Goal: Task Accomplishment & Management: Use online tool/utility

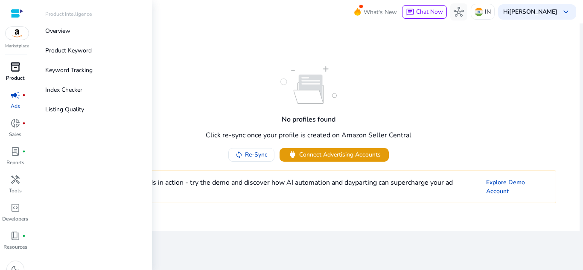
click at [17, 65] on span "inventory_2" at bounding box center [15, 67] width 10 height 10
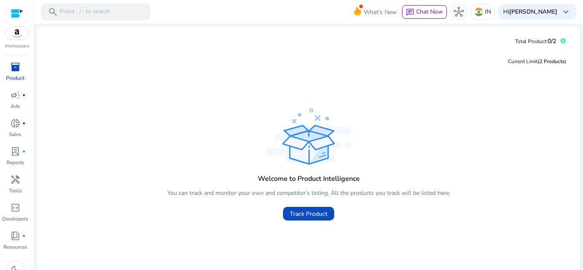
click at [17, 17] on div at bounding box center [17, 14] width 13 height 10
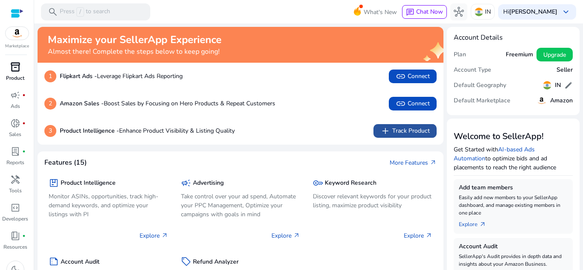
click at [387, 129] on span "add" at bounding box center [385, 131] width 10 height 10
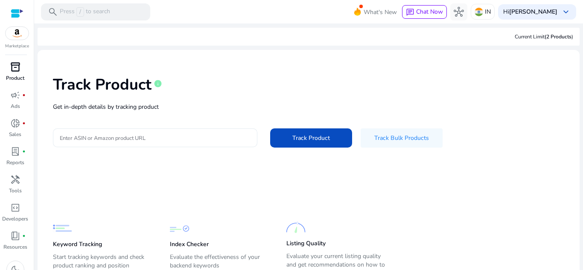
drag, startPoint x: 159, startPoint y: 144, endPoint x: 162, endPoint y: 140, distance: 5.0
click at [162, 140] on div at bounding box center [155, 138] width 191 height 19
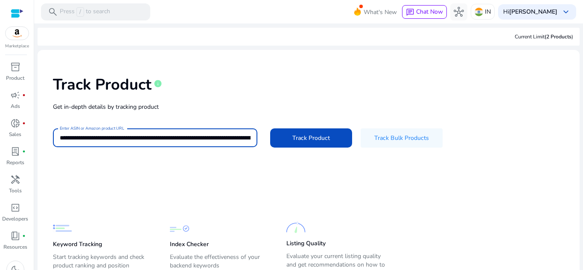
scroll to position [0, 1915]
type input "**********"
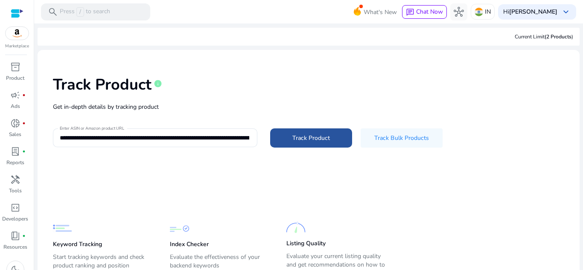
click at [285, 136] on span at bounding box center [311, 138] width 82 height 20
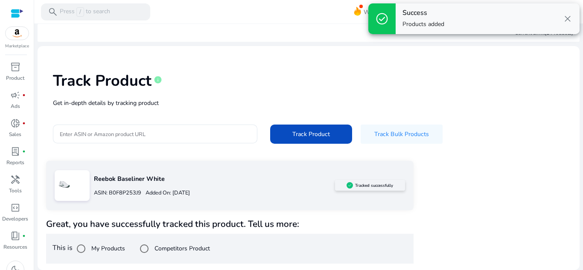
scroll to position [3, 0]
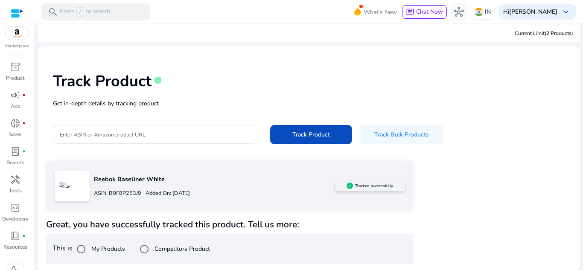
click at [249, 180] on p "Reebok Baseliner White" at bounding box center [214, 179] width 241 height 9
click at [135, 191] on p "ASIN: B0F8P253J9" at bounding box center [117, 194] width 47 height 8
click at [15, 76] on p "Product" at bounding box center [15, 78] width 18 height 8
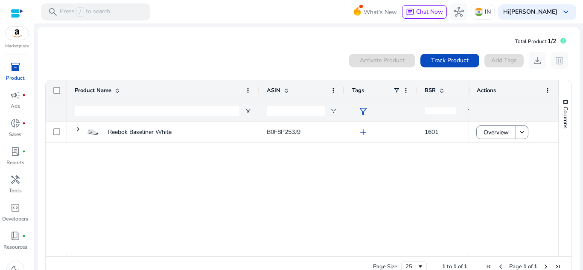
click at [206, 184] on div "Reebok Baseliner White B0F8P253J9 add 1601" at bounding box center [268, 188] width 402 height 132
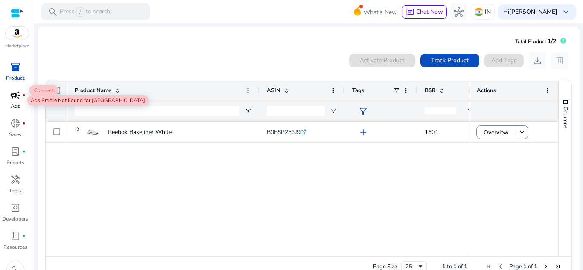
click at [16, 99] on span "campaign" at bounding box center [15, 95] width 10 height 10
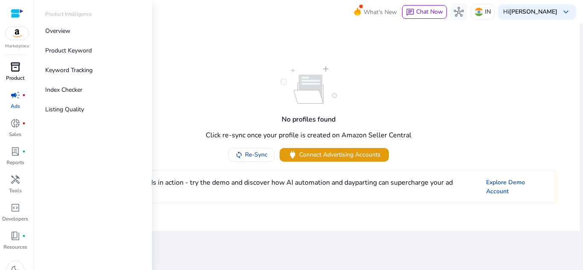
click at [15, 71] on span "inventory_2" at bounding box center [15, 67] width 10 height 10
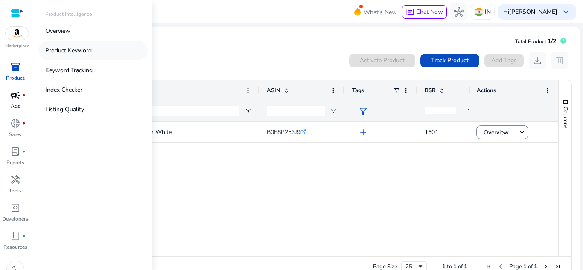
click at [88, 47] on p "Product Keyword" at bounding box center [68, 50] width 47 height 9
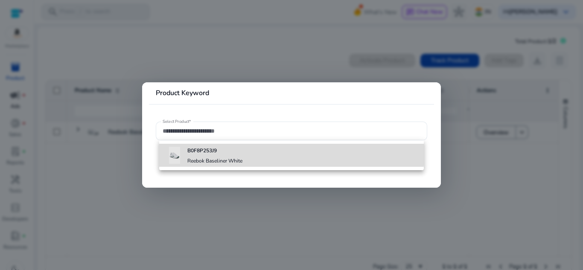
click at [207, 152] on b "B0F8P253J9" at bounding box center [201, 150] width 29 height 7
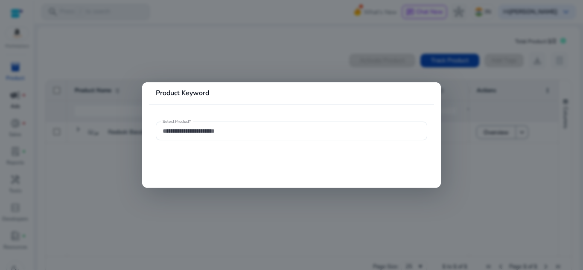
type input "**********"
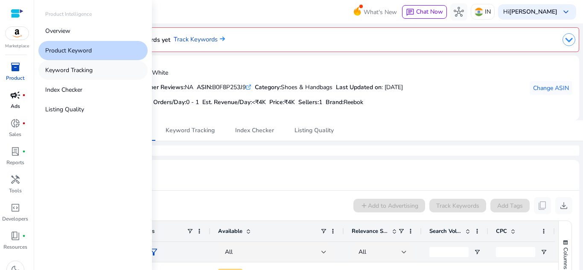
click at [67, 72] on p "Keyword Tracking" at bounding box center [68, 70] width 47 height 9
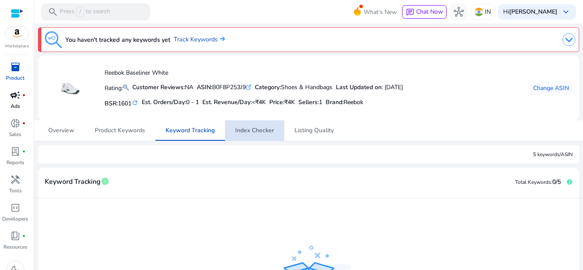
click at [240, 133] on span "Index Checker" at bounding box center [254, 131] width 39 height 6
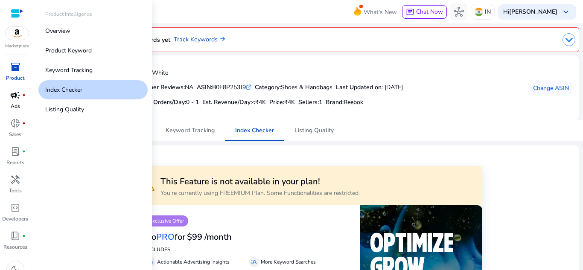
click at [14, 67] on span "inventory_2" at bounding box center [15, 67] width 10 height 10
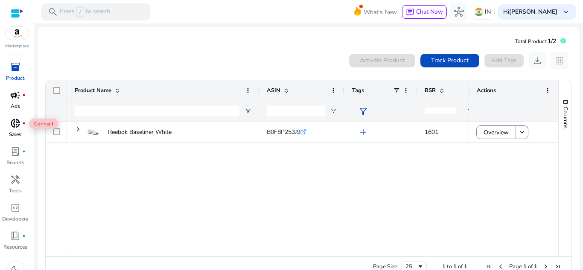
click at [20, 120] on span "donut_small" at bounding box center [15, 123] width 10 height 10
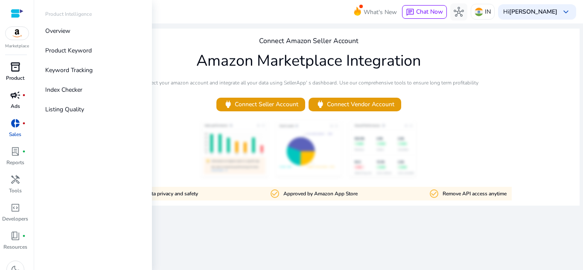
click at [19, 61] on div "inventory_2" at bounding box center [15, 67] width 24 height 14
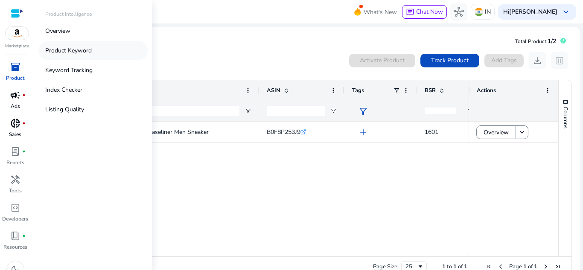
click at [82, 53] on p "Product Keyword" at bounding box center [68, 50] width 47 height 9
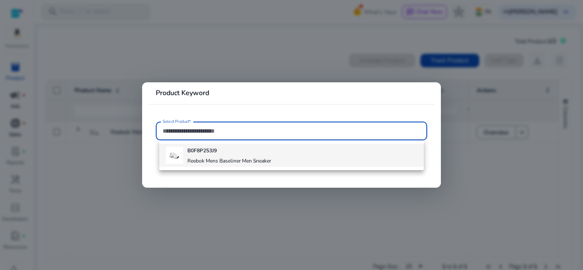
click at [183, 151] on img at bounding box center [174, 155] width 17 height 17
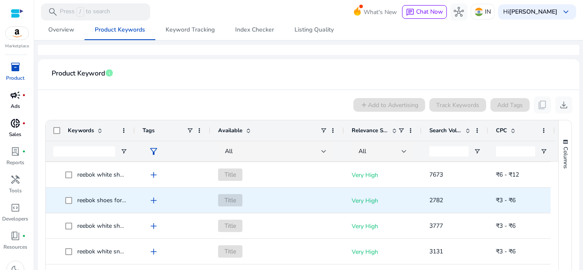
scroll to position [230, 0]
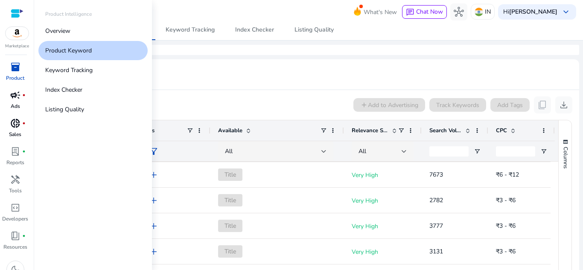
click at [100, 49] on link "Product Keyword" at bounding box center [92, 50] width 109 height 19
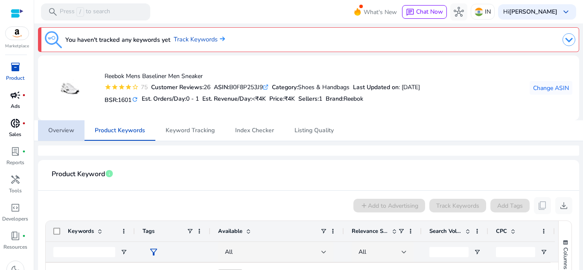
click at [71, 130] on span "Overview" at bounding box center [61, 131] width 26 height 6
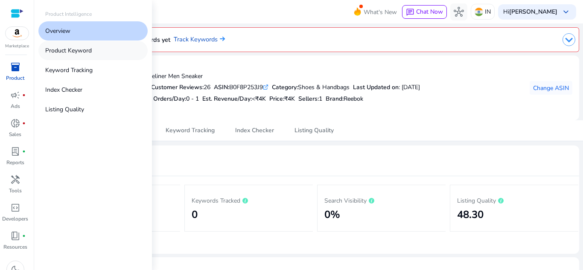
click at [66, 57] on link "Product Keyword" at bounding box center [92, 50] width 109 height 19
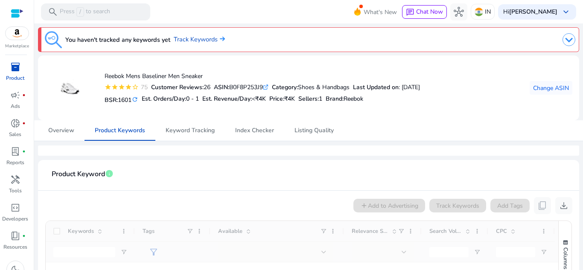
click at [203, 33] on div "You haven't tracked any keywords yet Track Keywords" at bounding box center [135, 39] width 180 height 17
click at [206, 40] on link "Track Keywords" at bounding box center [199, 39] width 51 height 9
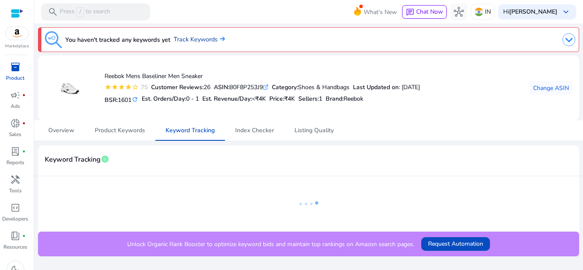
click at [206, 40] on link "Track Keywords" at bounding box center [199, 39] width 51 height 9
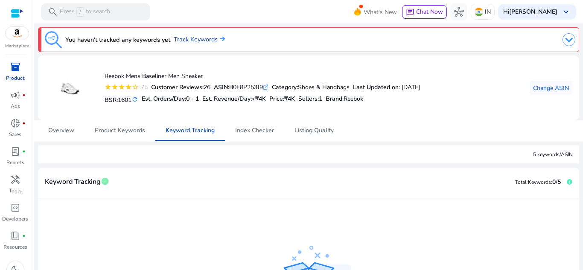
click at [206, 41] on link "Track Keywords" at bounding box center [199, 39] width 51 height 9
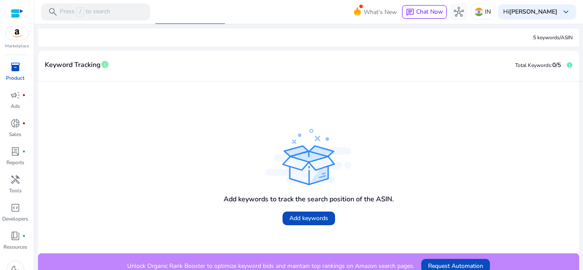
scroll to position [126, 0]
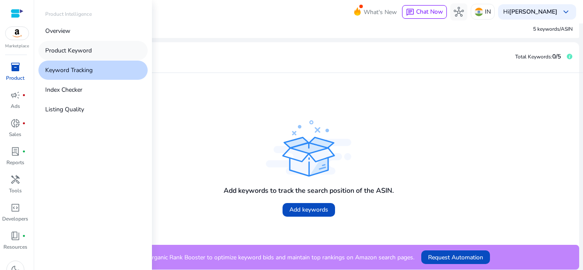
click at [71, 43] on link "Product Keyword" at bounding box center [92, 50] width 109 height 19
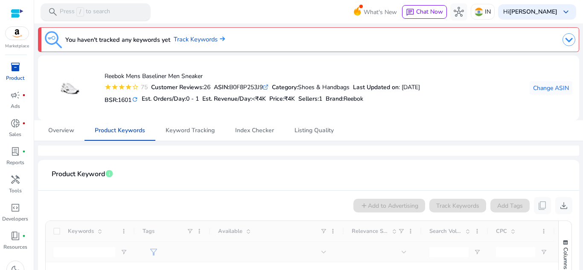
click at [108, 16] on p "Press / to search" at bounding box center [85, 11] width 50 height 9
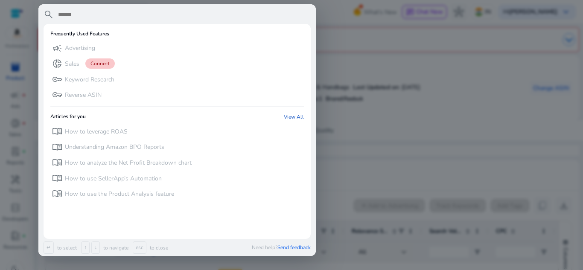
click at [421, 60] on div at bounding box center [291, 135] width 583 height 270
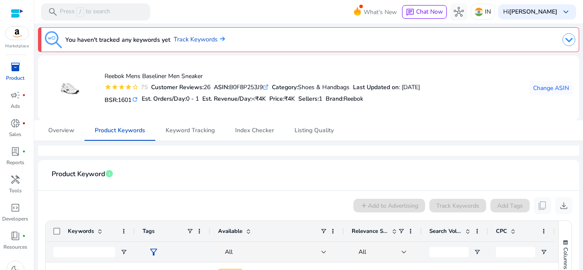
scroll to position [160, 0]
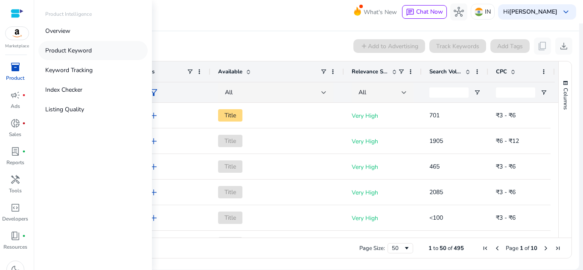
click at [59, 52] on p "Product Keyword" at bounding box center [68, 50] width 47 height 9
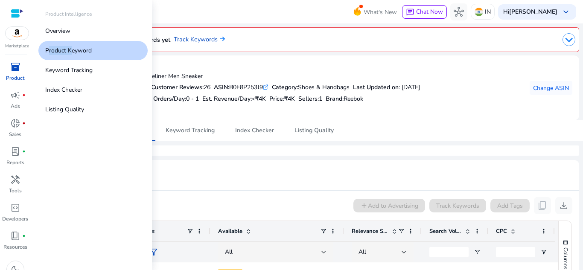
click at [59, 52] on p "Product Keyword" at bounding box center [68, 50] width 47 height 9
click at [59, 53] on p "Product Keyword" at bounding box center [68, 50] width 47 height 9
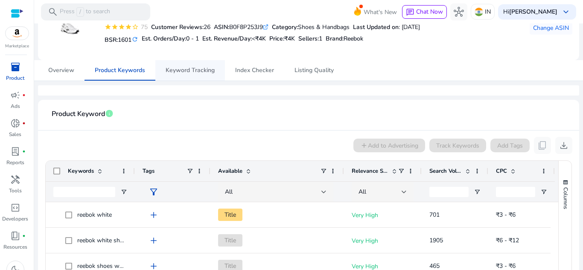
scroll to position [61, 0]
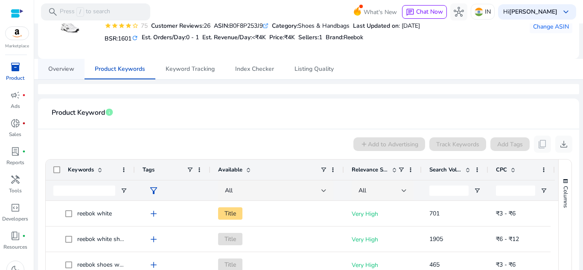
click at [64, 61] on span "Overview" at bounding box center [61, 69] width 26 height 20
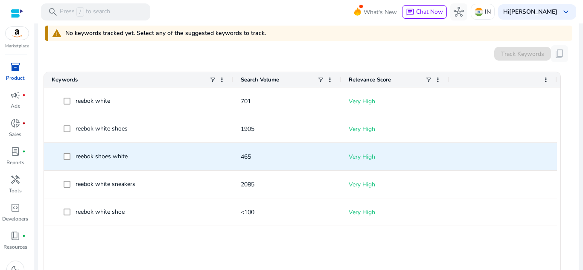
scroll to position [275, 0]
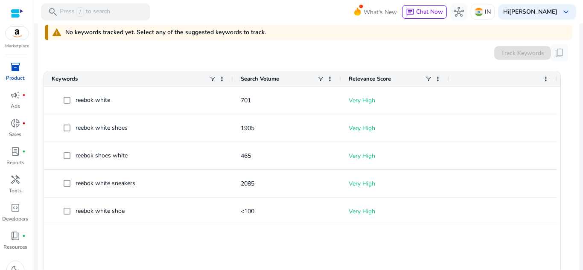
click at [526, 53] on div "Track Keywords" at bounding box center [522, 53] width 57 height 14
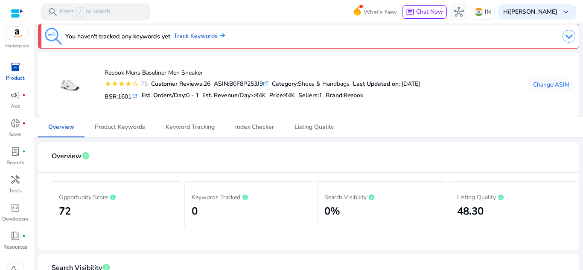
scroll to position [0, 0]
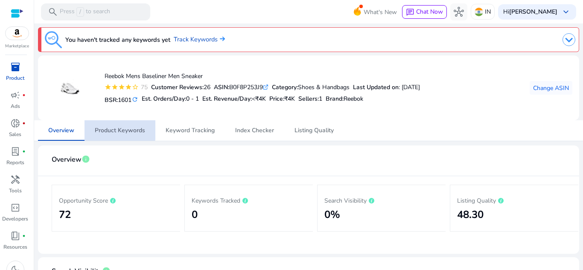
click at [117, 130] on span "Product Keywords" at bounding box center [120, 131] width 50 height 6
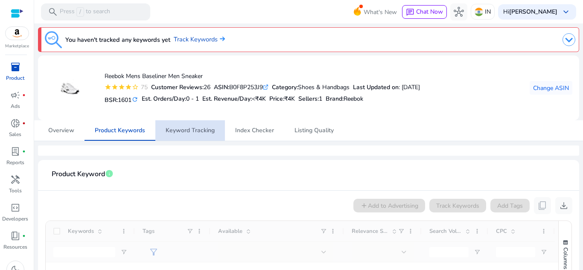
click at [194, 129] on span "Keyword Tracking" at bounding box center [190, 131] width 49 height 6
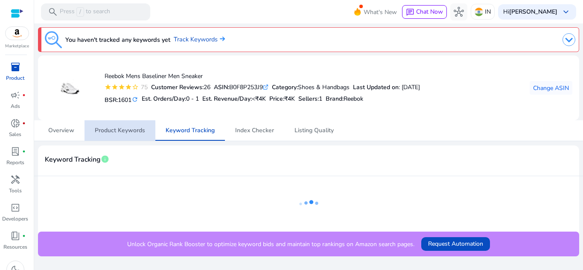
click at [119, 134] on span "Product Keywords" at bounding box center [120, 131] width 50 height 6
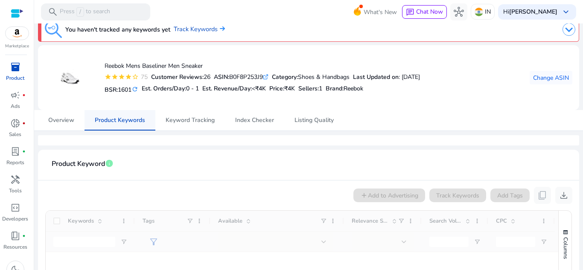
scroll to position [2, 0]
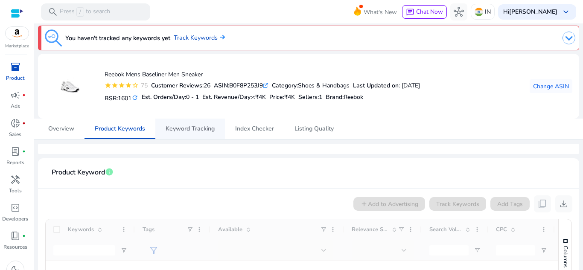
click at [191, 128] on span "Keyword Tracking" at bounding box center [190, 129] width 49 height 6
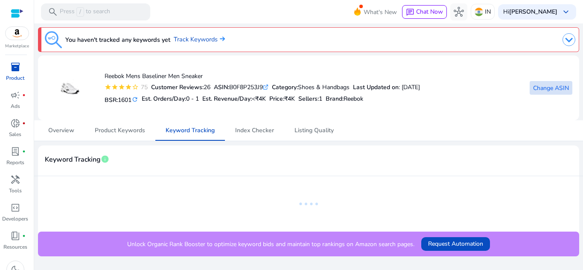
click at [544, 91] on span "Change ASIN" at bounding box center [551, 88] width 36 height 9
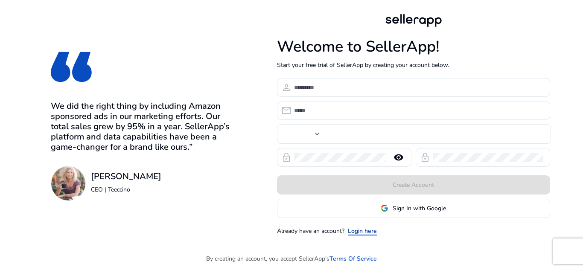
click at [368, 227] on link "Login here" at bounding box center [362, 231] width 29 height 9
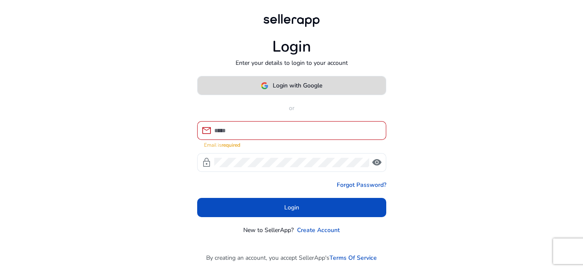
click at [289, 90] on span "Login with Google" at bounding box center [298, 85] width 50 height 9
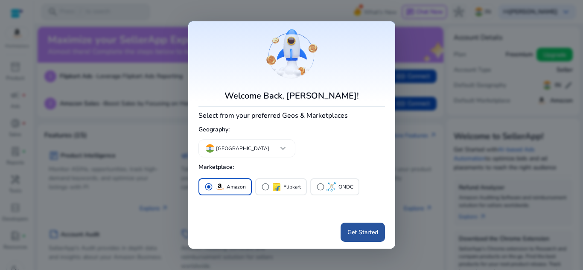
click at [364, 238] on span at bounding box center [363, 232] width 44 height 20
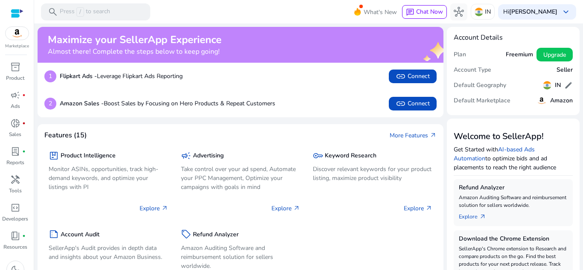
click at [25, 38] on img at bounding box center [17, 33] width 23 height 13
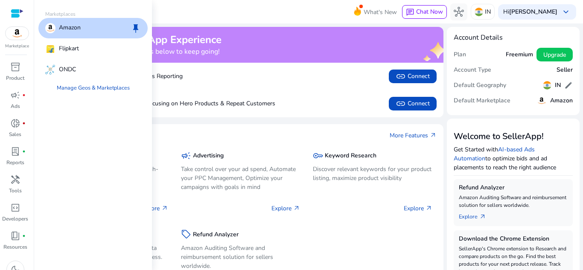
click at [62, 20] on div "Amazon keep" at bounding box center [92, 28] width 109 height 20
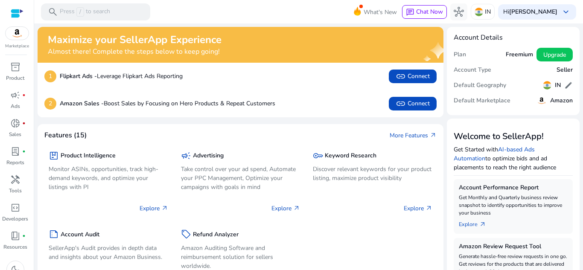
click at [14, 12] on div at bounding box center [17, 14] width 13 height 10
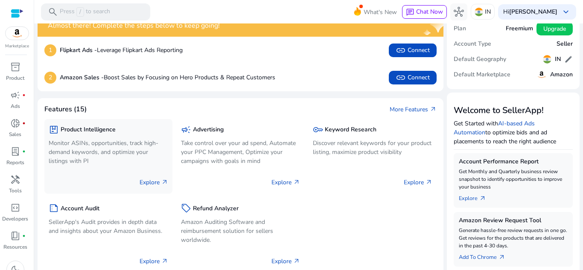
scroll to position [29, 0]
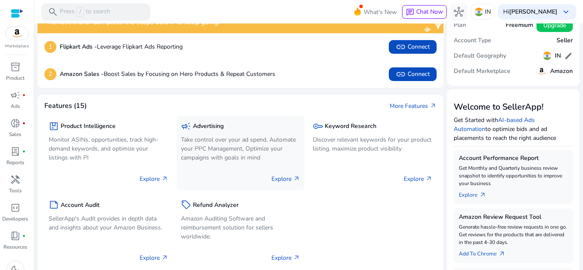
click at [185, 150] on p "Take control over your ad spend, Automate your PPC Management, Optimize your ca…" at bounding box center [241, 148] width 120 height 27
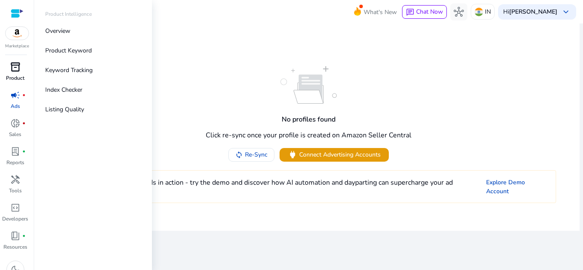
click at [22, 64] on div "inventory_2" at bounding box center [15, 67] width 24 height 14
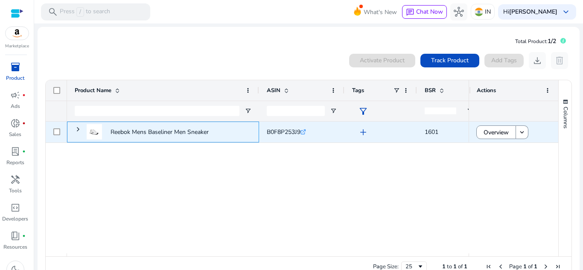
click at [211, 125] on span "Reebok Mens Baseliner Men Sneaker" at bounding box center [163, 131] width 177 height 23
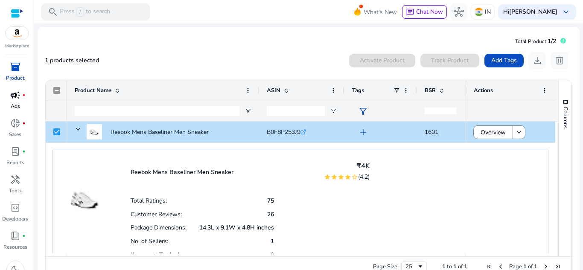
click at [14, 105] on p "Ads" at bounding box center [15, 106] width 9 height 8
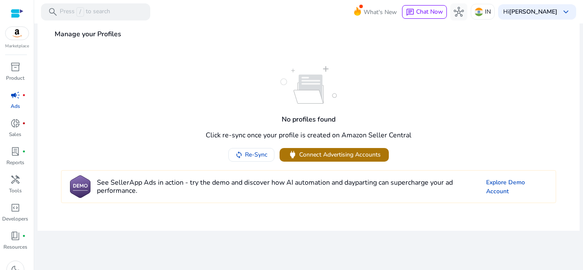
click at [334, 147] on span at bounding box center [334, 155] width 109 height 20
click at [312, 149] on span at bounding box center [334, 155] width 109 height 20
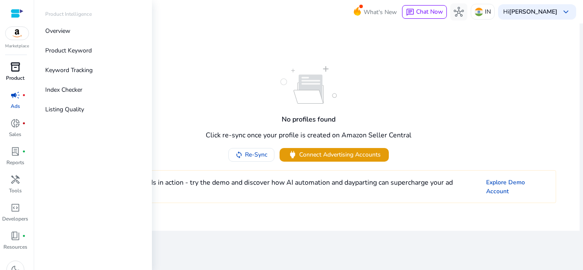
click at [14, 69] on span "inventory_2" at bounding box center [15, 67] width 10 height 10
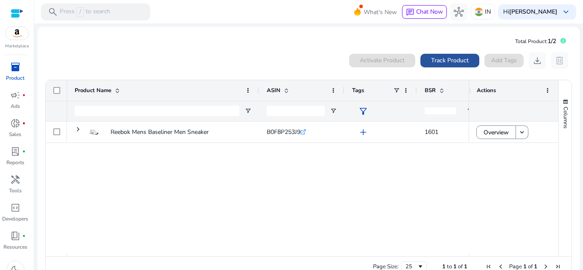
click at [431, 64] on span "Track Product" at bounding box center [450, 60] width 38 height 9
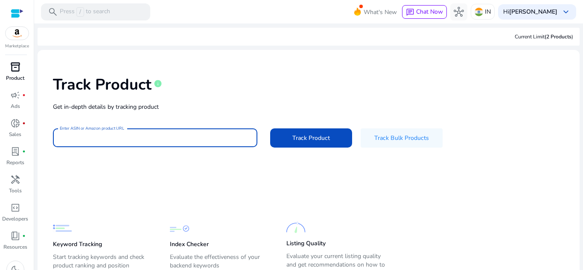
click at [126, 141] on input "Enter ASIN or Amazon product URL" at bounding box center [155, 137] width 191 height 9
paste input "**********"
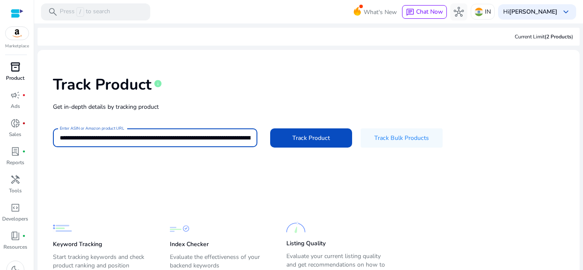
scroll to position [0, 1036]
type input "**********"
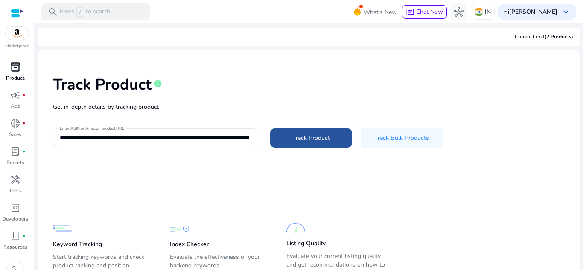
click at [307, 145] on span at bounding box center [311, 138] width 82 height 20
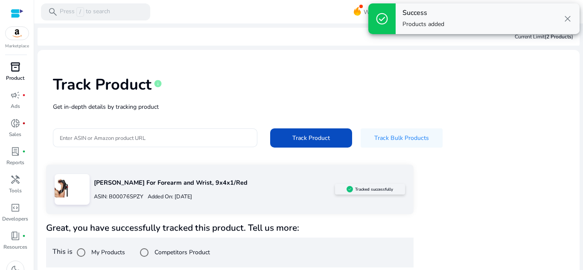
scroll to position [4, 0]
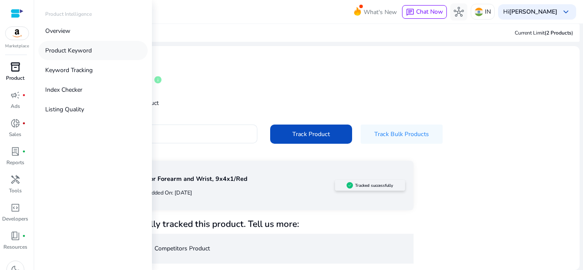
click at [50, 46] on link "Product Keyword" at bounding box center [92, 50] width 109 height 19
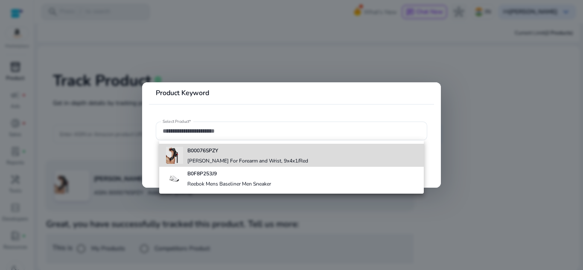
click at [180, 158] on img at bounding box center [174, 155] width 17 height 17
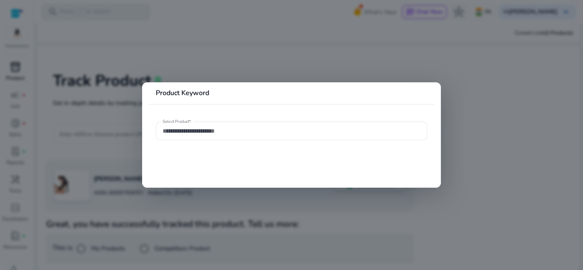
type input "**********"
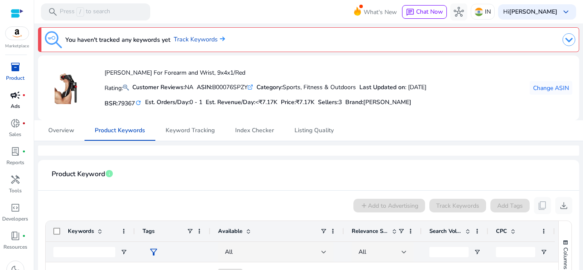
click at [16, 105] on p "Ads" at bounding box center [15, 106] width 9 height 8
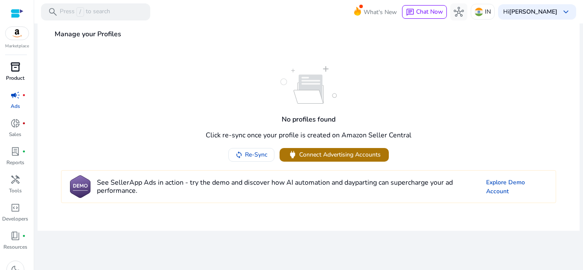
click at [315, 154] on span "Connect Advertising Accounts" at bounding box center [340, 154] width 82 height 9
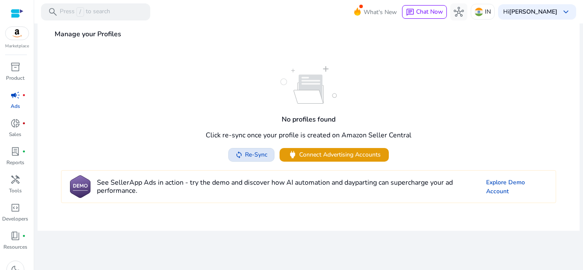
click at [245, 154] on span "Re-Sync" at bounding box center [255, 154] width 25 height 9
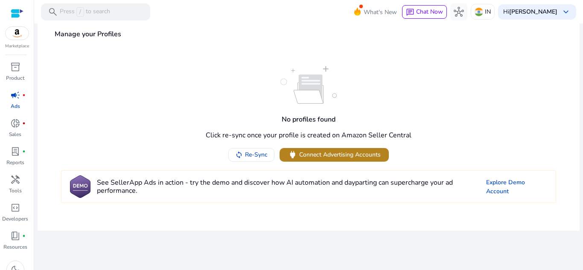
click at [324, 151] on span "Connect Advertising Accounts" at bounding box center [340, 154] width 82 height 9
click at [495, 184] on link "Explore Demo Account" at bounding box center [516, 187] width 61 height 18
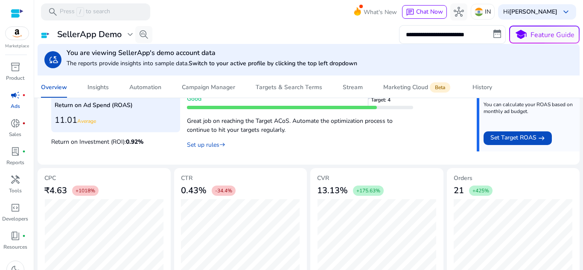
scroll to position [345, 0]
click at [320, 177] on h5 "CVR" at bounding box center [377, 178] width 120 height 7
click at [319, 177] on h5 "CVR" at bounding box center [377, 178] width 120 height 7
